Goal: Book appointment/travel/reservation

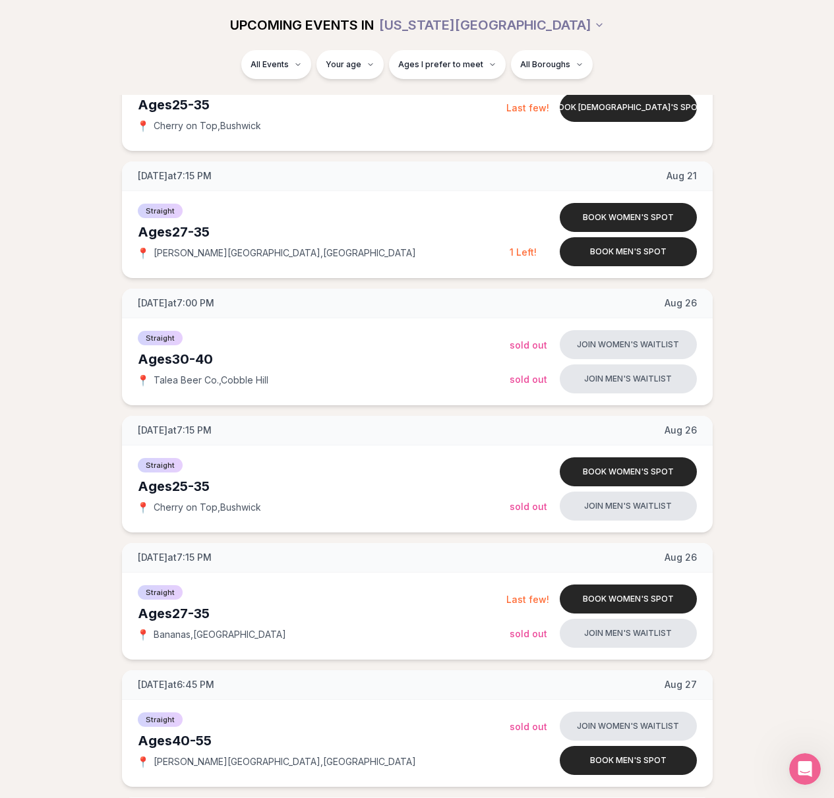
scroll to position [1047, 0]
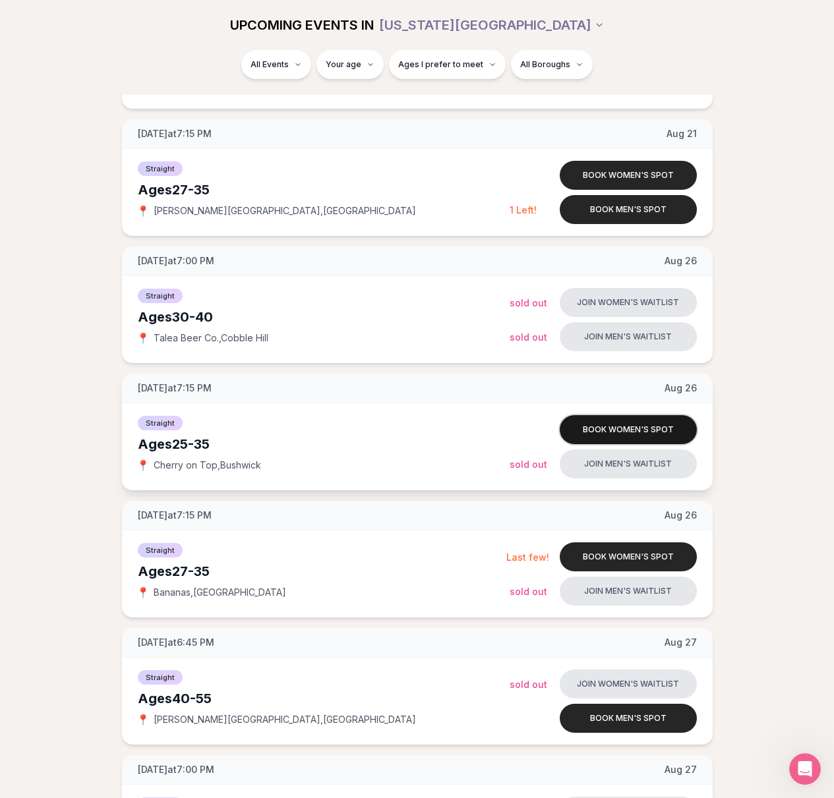
click at [629, 437] on button "Book women's spot" at bounding box center [628, 429] width 137 height 29
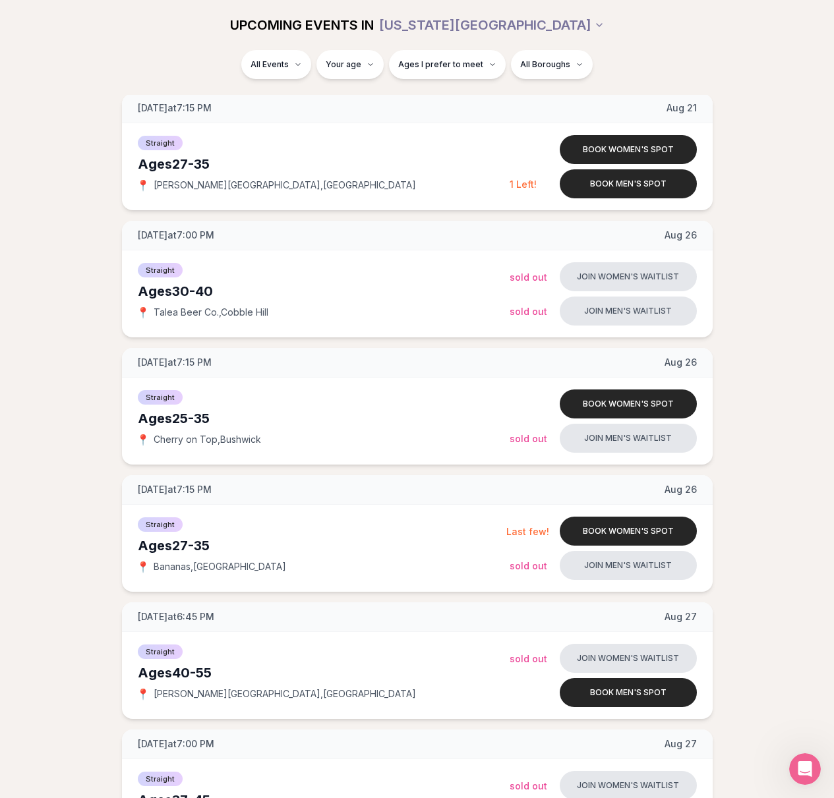
scroll to position [1059, 0]
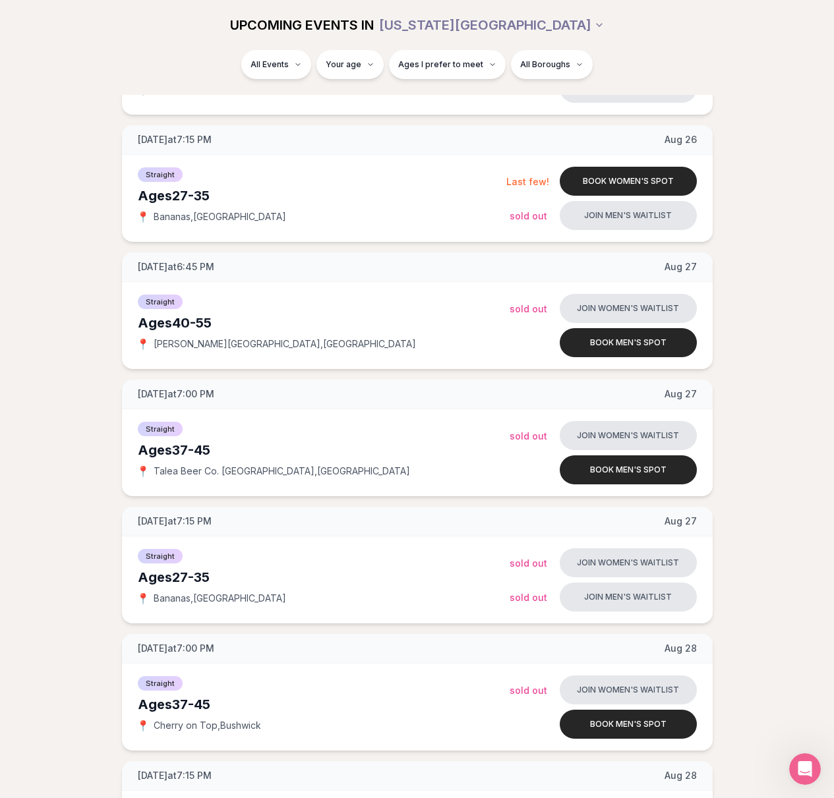
scroll to position [1424, 0]
